Goal: Check status: Check status

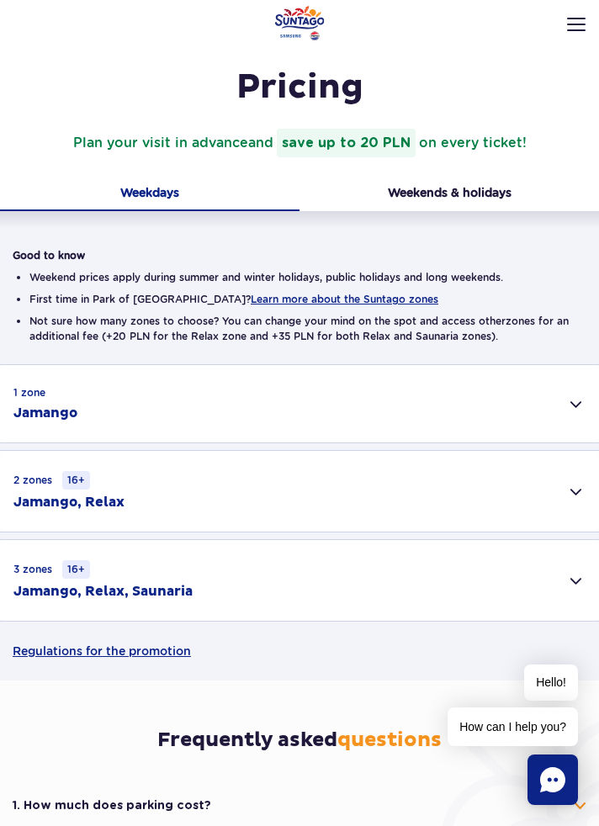
click at [113, 585] on h2 "Jamango, Relax, Saunaria" at bounding box center [102, 591] width 179 height 19
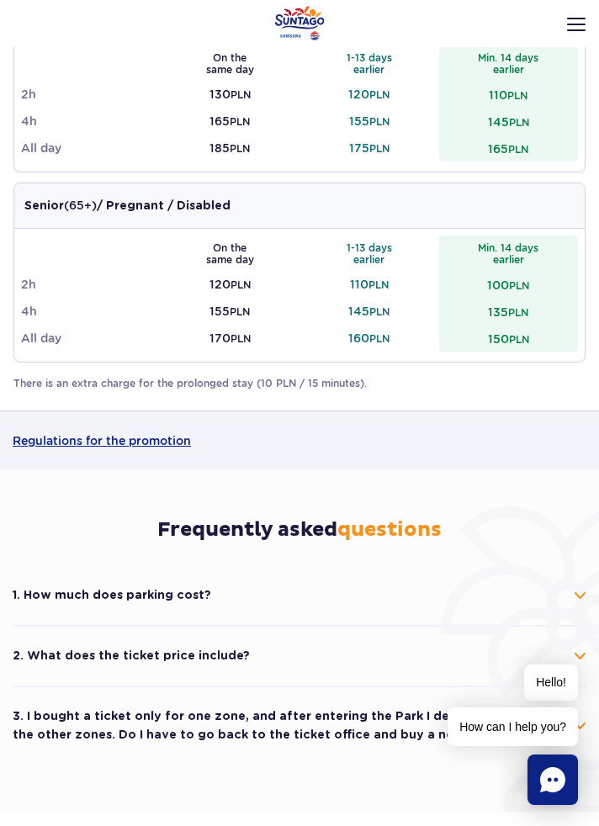
scroll to position [716, 0]
